Goal: Task Accomplishment & Management: Complete application form

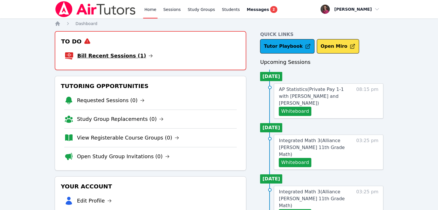
click at [123, 58] on link "Bill Recent Sessions (1)" at bounding box center [115, 56] width 76 height 8
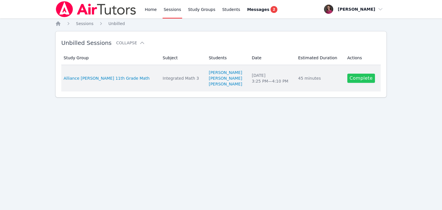
click at [351, 78] on link "Complete" at bounding box center [361, 78] width 28 height 9
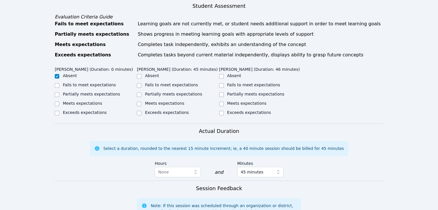
scroll to position [289, 0]
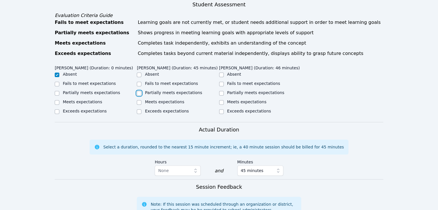
click at [141, 91] on input "Partially meets expectations" at bounding box center [139, 93] width 5 height 5
checkbox input "true"
click at [233, 90] on label "Partially meets expectations" at bounding box center [255, 92] width 57 height 5
click at [224, 91] on input "Partially meets expectations" at bounding box center [221, 93] width 5 height 5
checkbox input "true"
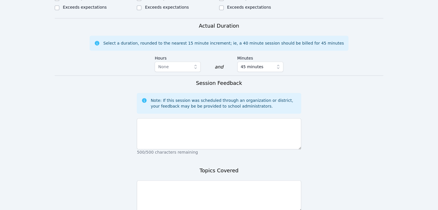
scroll to position [410, 0]
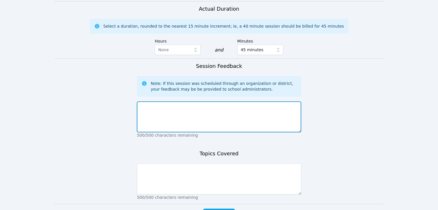
click at [166, 101] on textarea at bounding box center [219, 116] width 164 height 31
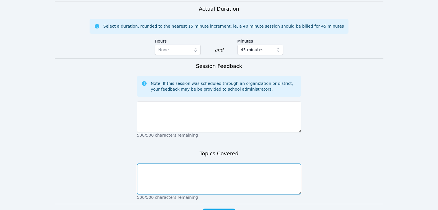
click at [150, 163] on textarea at bounding box center [219, 178] width 164 height 31
type textarea "Constructing and deconstructing to solve for x."
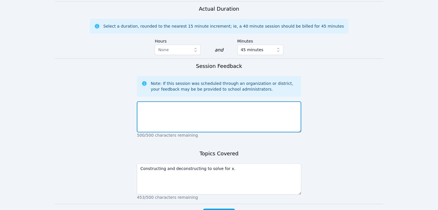
click at [163, 101] on textarea at bounding box center [219, 116] width 164 height 31
type textarea "h"
type textarea "H"
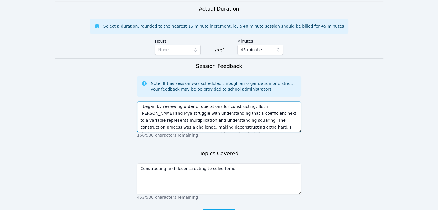
scroll to position [4, 0]
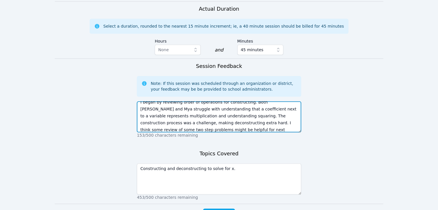
click at [251, 107] on textarea "I began by reviewing order of operations for constructing. Both [PERSON_NAME] a…" at bounding box center [219, 116] width 164 height 31
click at [180, 113] on textarea "I began by reviewing order of operations for constructing. Both [PERSON_NAME] a…" at bounding box center [219, 116] width 164 height 31
type textarea "I began by reviewing order of operations for constructing. Both [PERSON_NAME] a…"
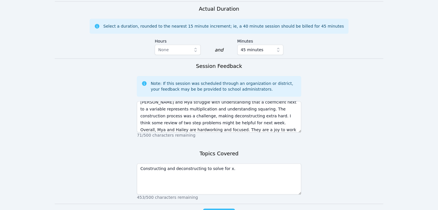
click at [214, 210] on span "Complete" at bounding box center [219, 214] width 26 height 8
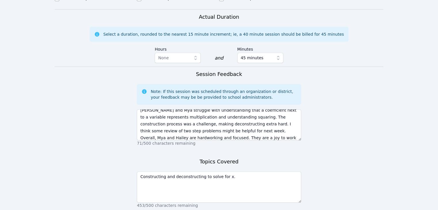
scroll to position [418, 0]
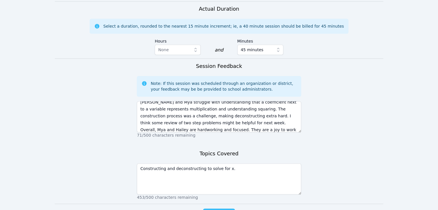
click at [215, 210] on span "Complete" at bounding box center [219, 214] width 26 height 8
click at [216, 210] on span "Complete" at bounding box center [219, 214] width 26 height 8
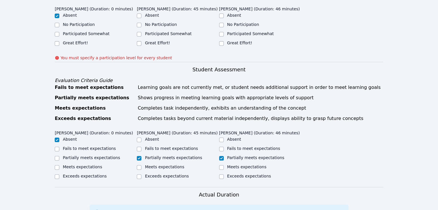
scroll to position [162, 0]
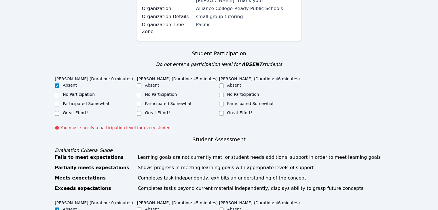
click at [142, 110] on div "Great Effort!" at bounding box center [178, 113] width 82 height 7
click at [140, 111] on input "Great Effort!" at bounding box center [139, 113] width 5 height 5
checkbox input "true"
click at [222, 111] on input "Great Effort!" at bounding box center [221, 113] width 5 height 5
checkbox input "true"
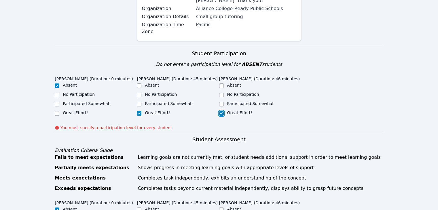
scroll to position [442, 0]
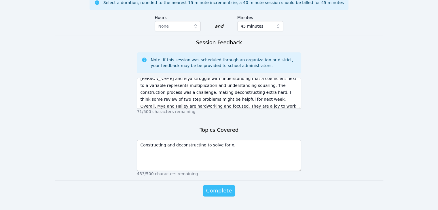
click at [223, 187] on span "Complete" at bounding box center [219, 191] width 26 height 8
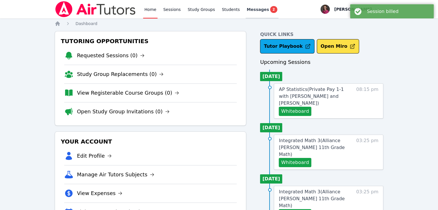
click at [247, 9] on span "Messages" at bounding box center [258, 10] width 22 height 6
